Goal: Information Seeking & Learning: Learn about a topic

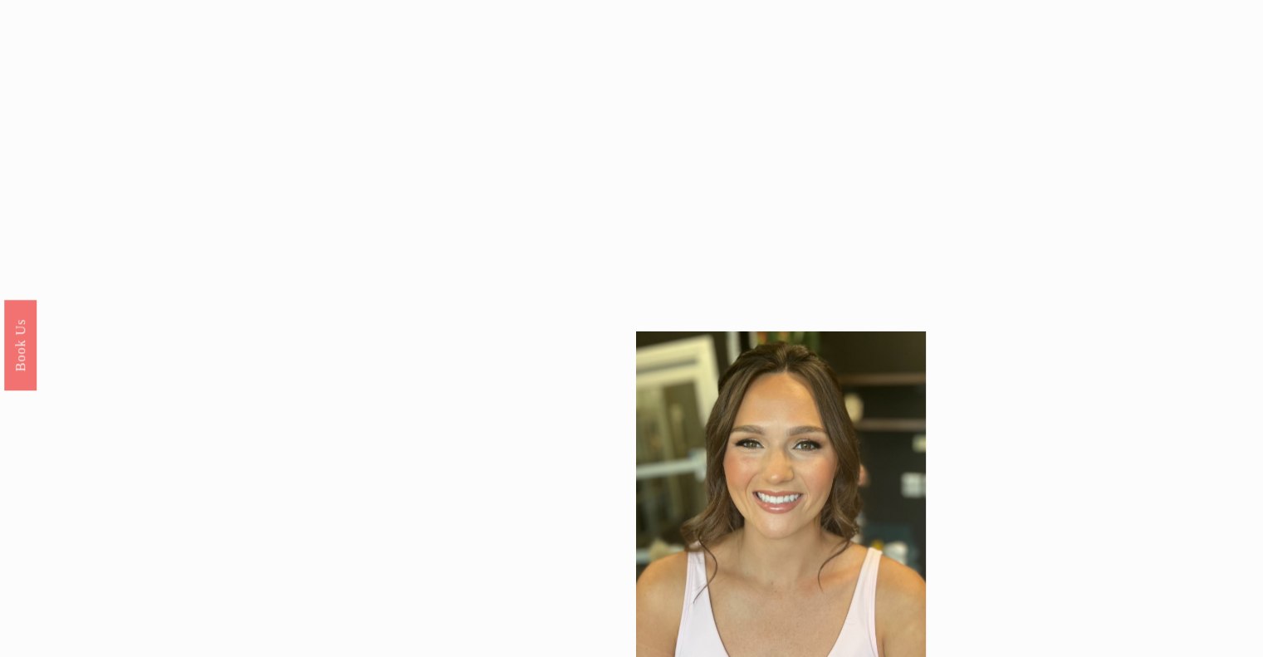
scroll to position [1530, 0]
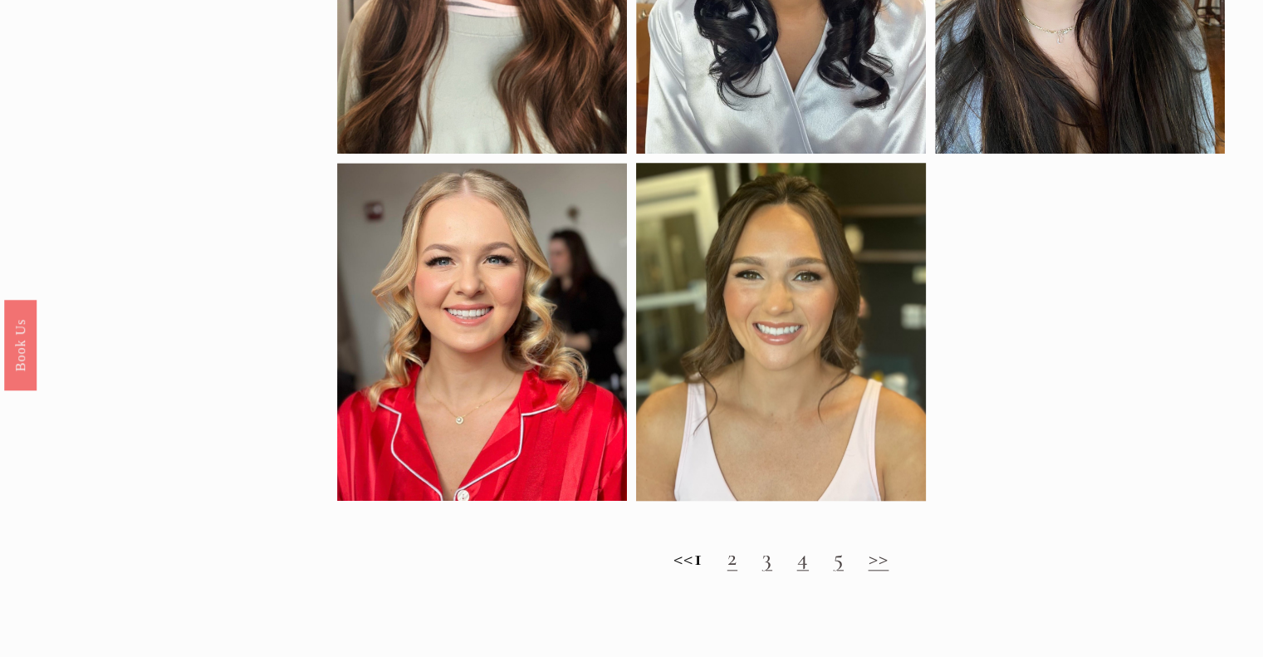
click at [737, 571] on link "2" at bounding box center [732, 557] width 10 height 28
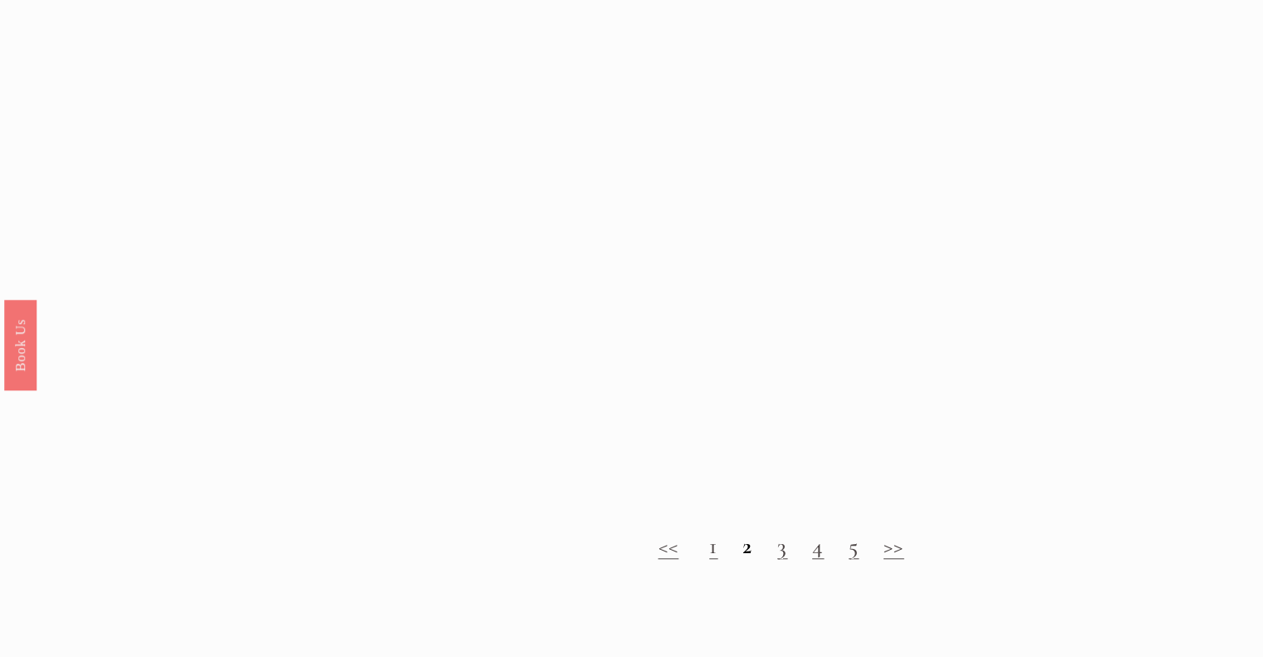
scroll to position [1424, 0]
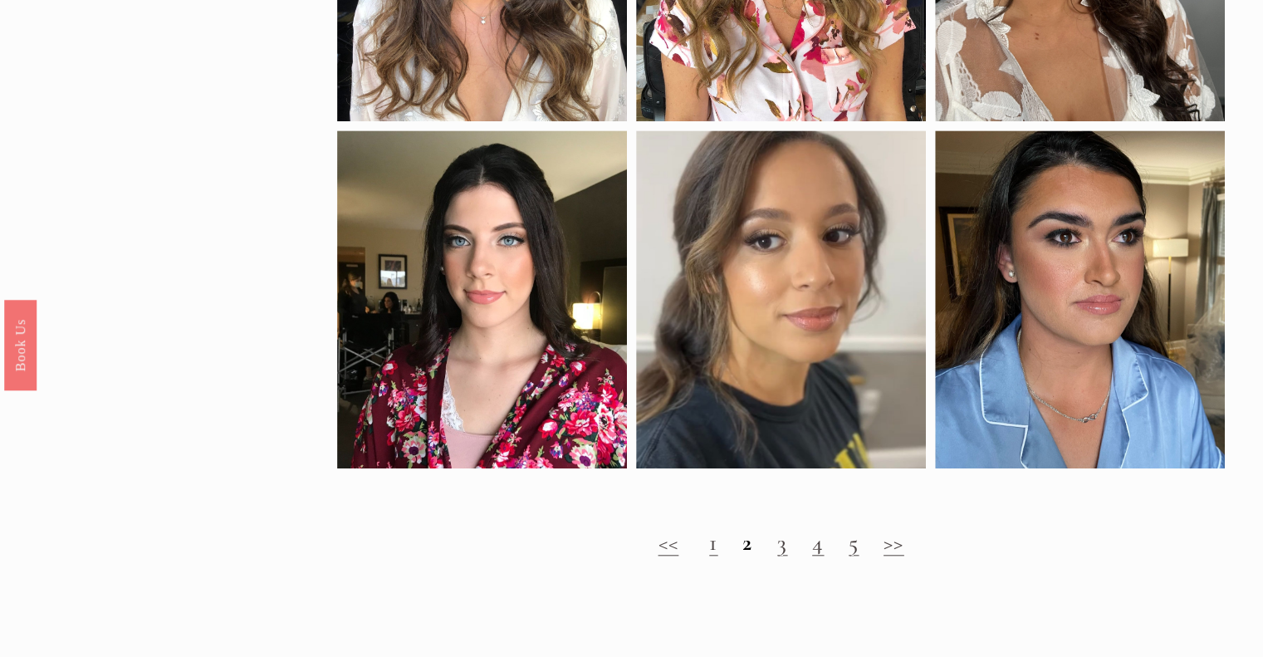
click at [775, 556] on h2 "<< 1 2 3 4 5 >>" at bounding box center [781, 542] width 888 height 27
click at [785, 556] on link "3" at bounding box center [782, 542] width 10 height 28
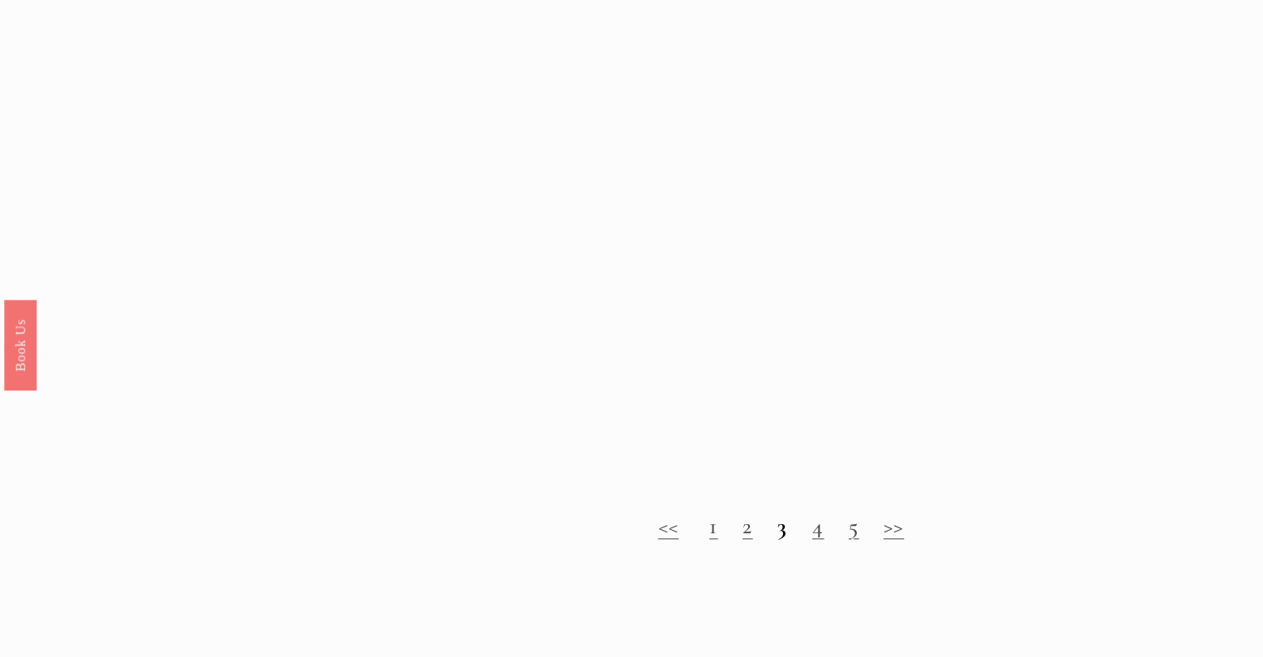
scroll to position [1562, 0]
